Goal: Information Seeking & Learning: Learn about a topic

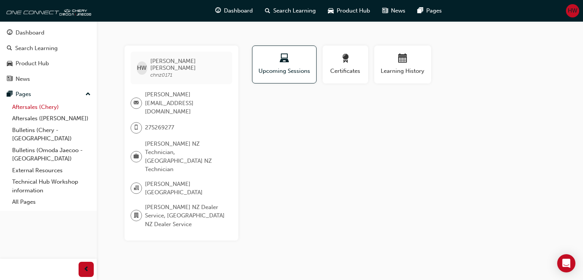
click at [70, 103] on link "Aftersales (Chery)" at bounding box center [51, 107] width 85 height 12
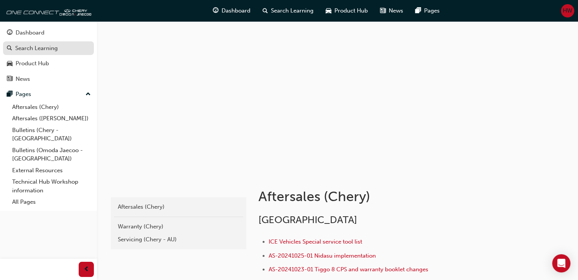
click at [53, 49] on div "Search Learning" at bounding box center [36, 48] width 43 height 9
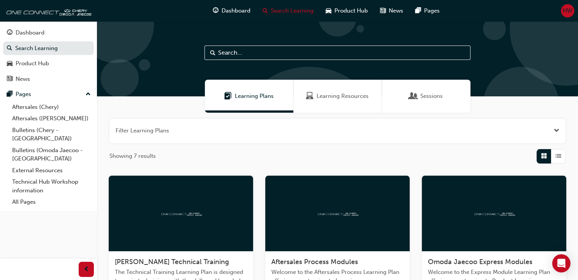
click at [419, 88] on div "Sessions" at bounding box center [426, 96] width 88 height 33
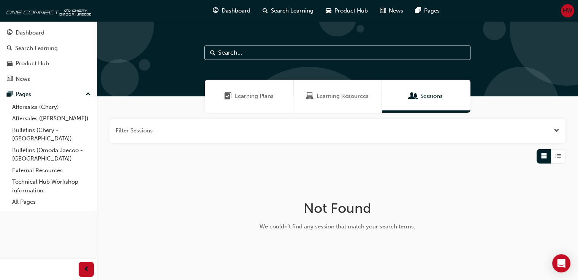
click at [355, 107] on div "Learning Resources" at bounding box center [337, 96] width 88 height 33
